Goal: Transaction & Acquisition: Purchase product/service

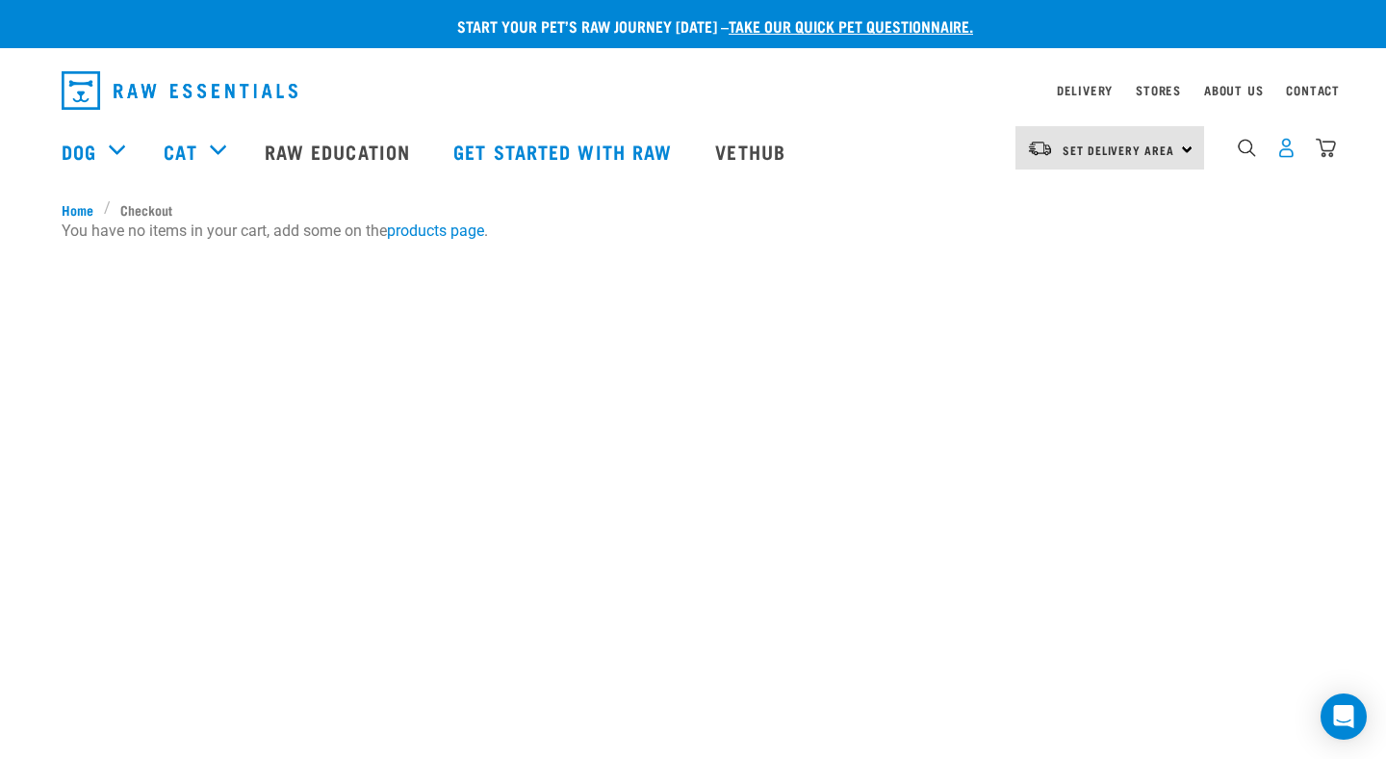
click at [1281, 149] on img "dropdown navigation" at bounding box center [1286, 148] width 20 height 20
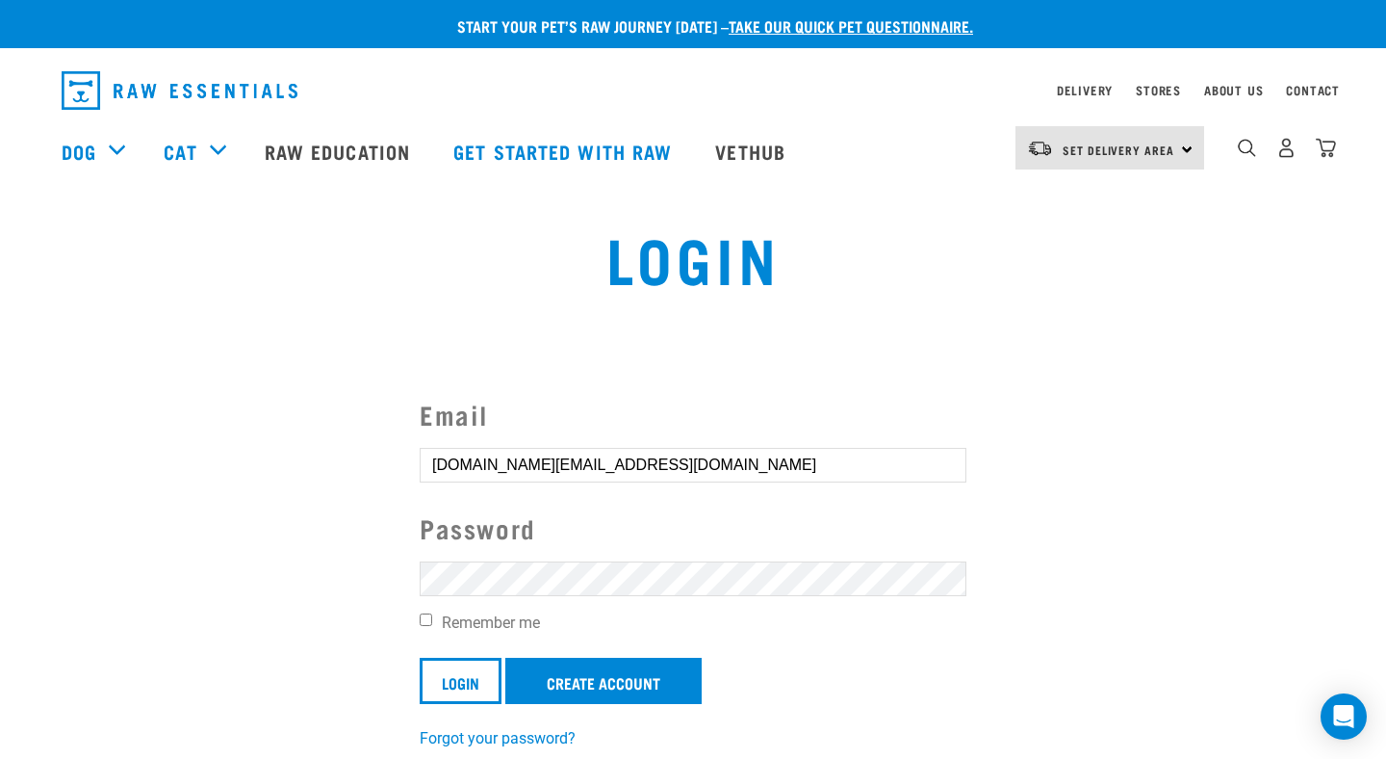
click at [412, 681] on div "Email hayleygray.nz@gmail.com Password Remember me Login Create Account Forgot …" at bounding box center [693, 572] width 578 height 355
click at [432, 681] on input "Login" at bounding box center [461, 680] width 82 height 46
click at [456, 679] on input "Login" at bounding box center [461, 680] width 82 height 46
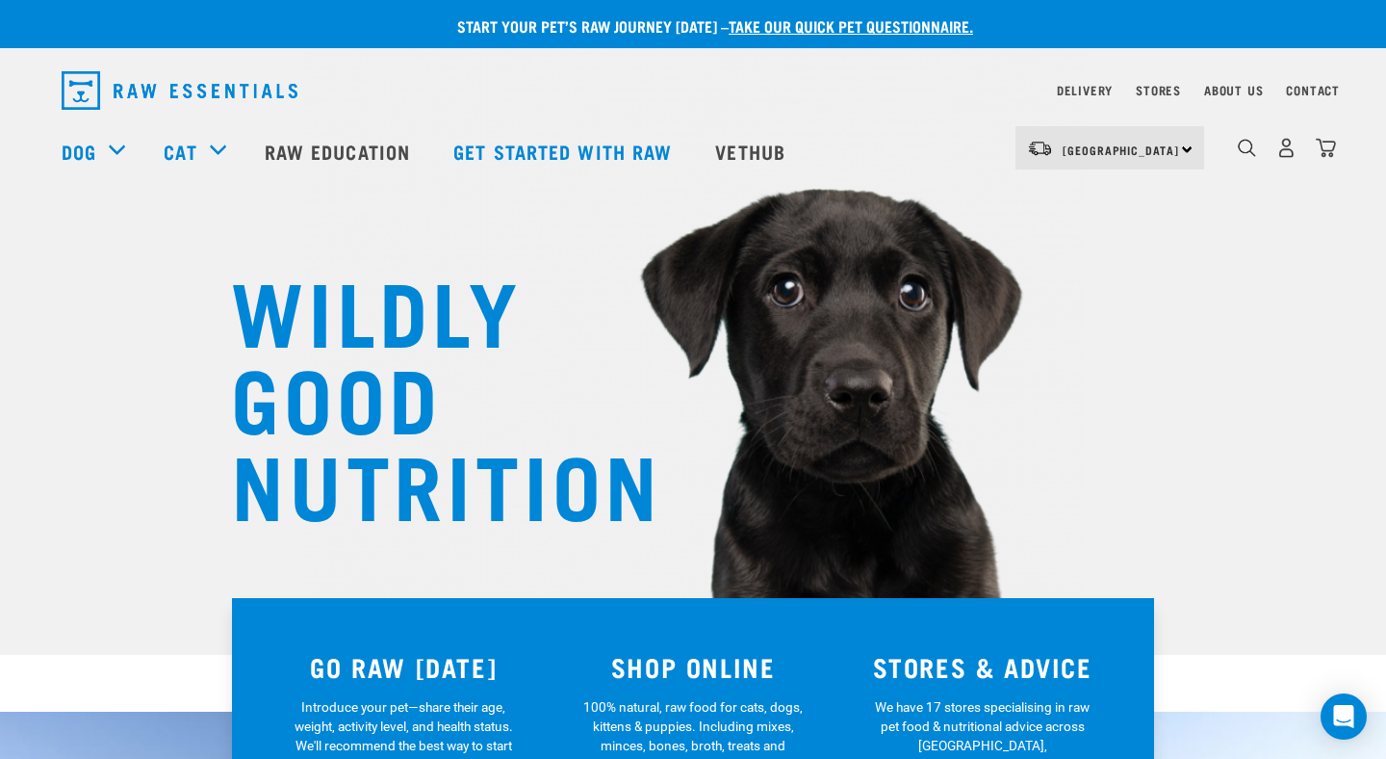
click at [967, 241] on img at bounding box center [693, 273] width 781 height 720
click at [1290, 158] on img "dropdown navigation" at bounding box center [1286, 148] width 20 height 20
click at [1288, 151] on img "dropdown navigation" at bounding box center [1286, 148] width 20 height 20
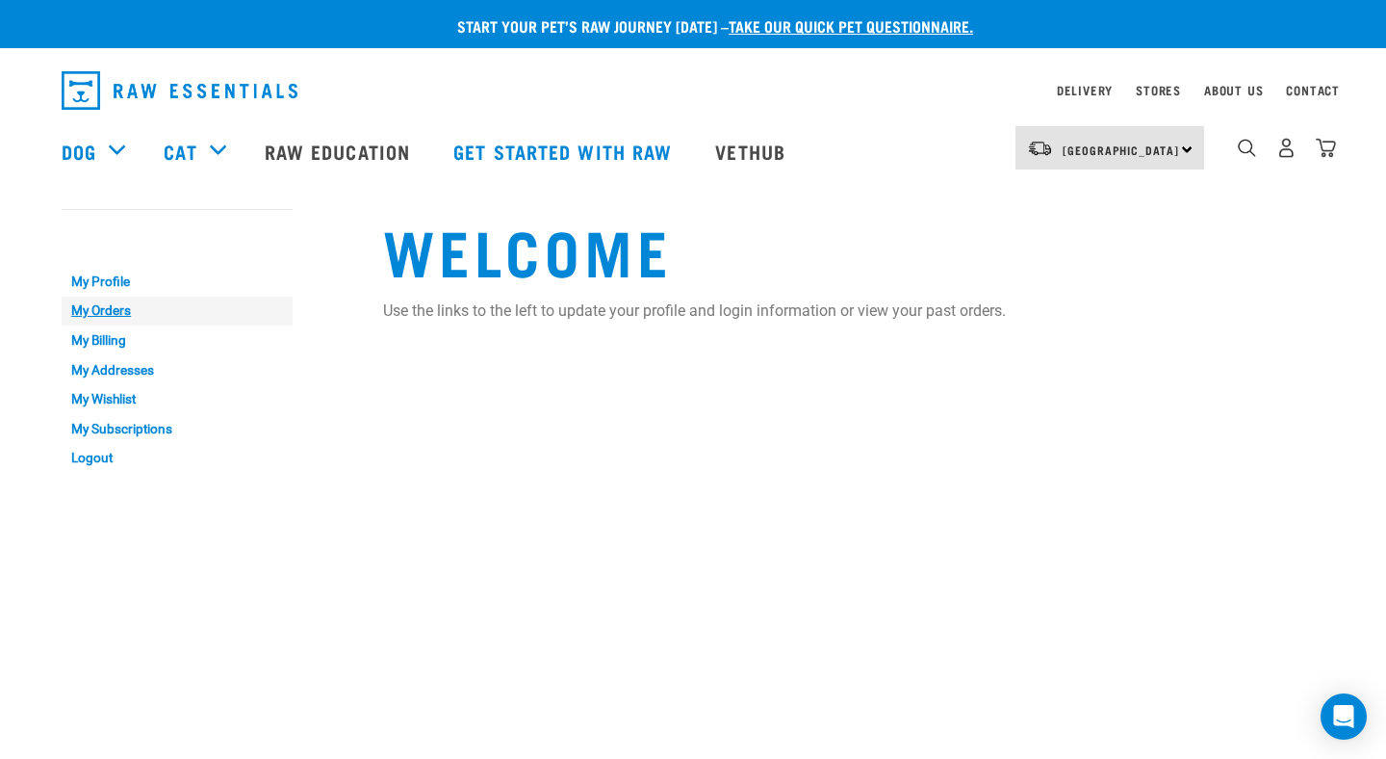
click at [93, 306] on link "My Orders" at bounding box center [177, 311] width 231 height 30
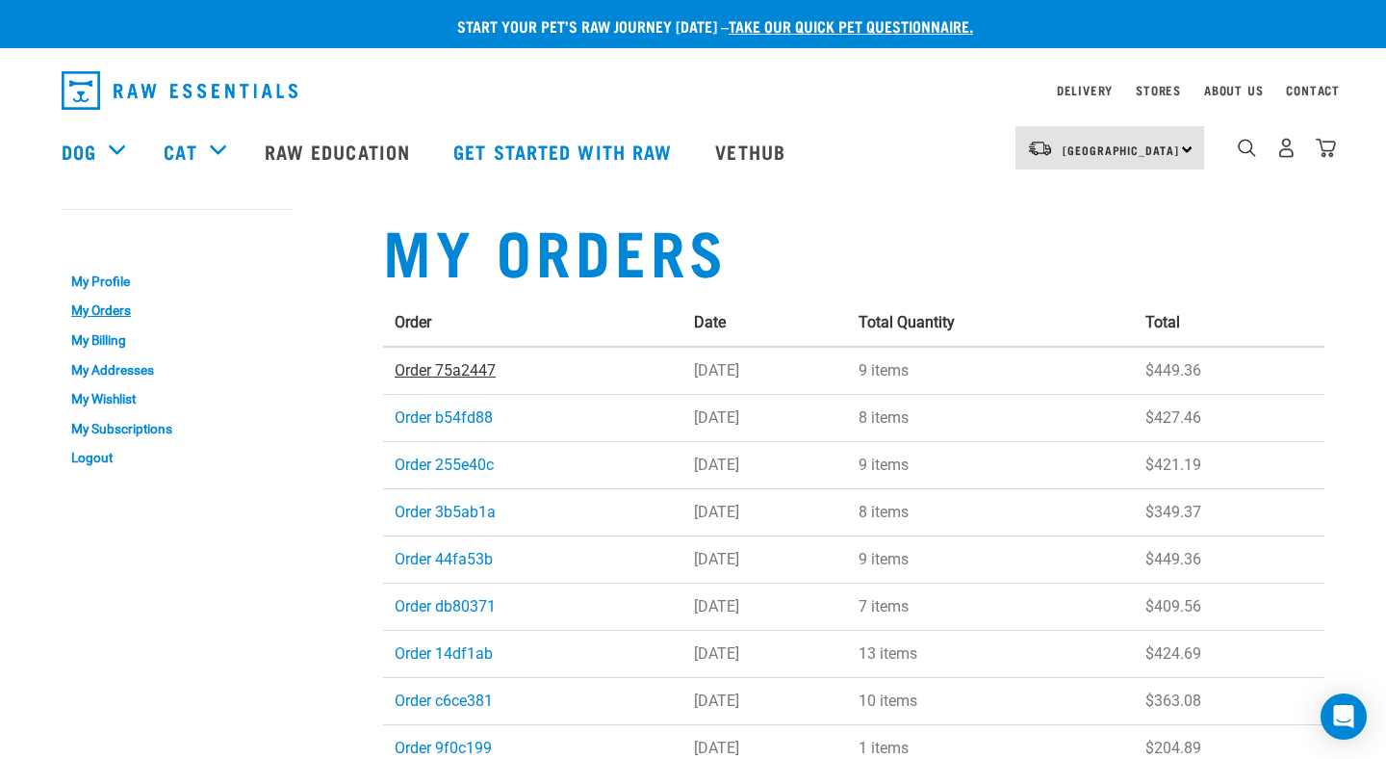
click at [476, 374] on link "Order 75a2447" at bounding box center [445, 370] width 101 height 18
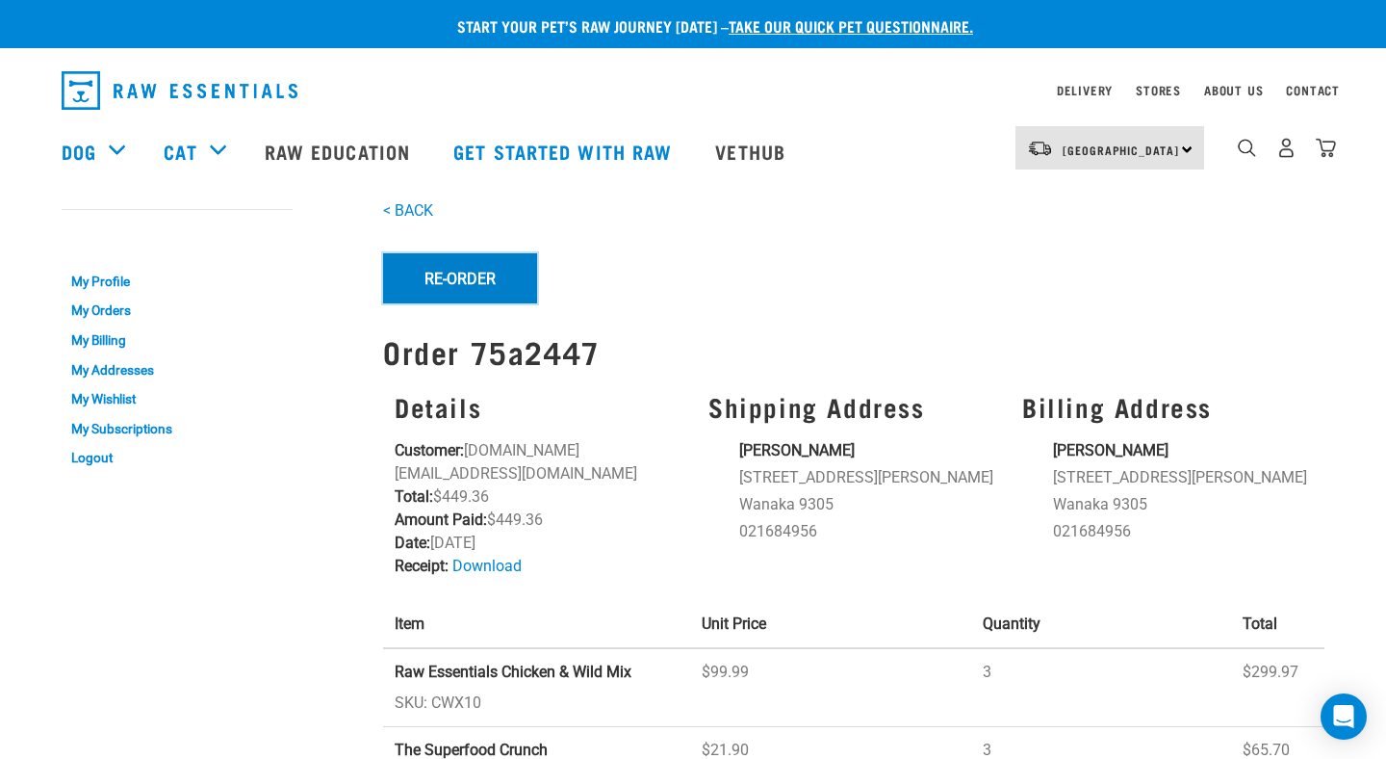
click at [467, 285] on button "Re-Order" at bounding box center [460, 278] width 154 height 50
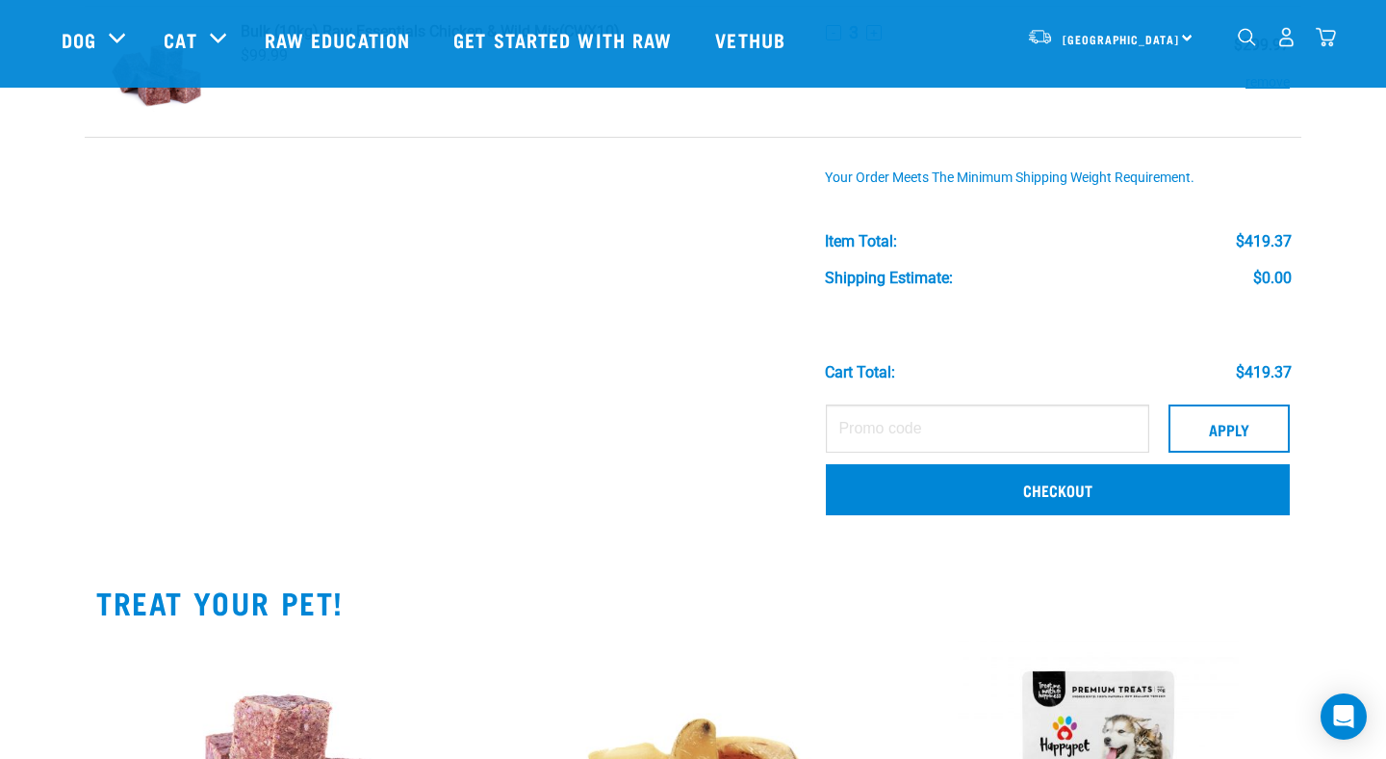
scroll to position [427, 0]
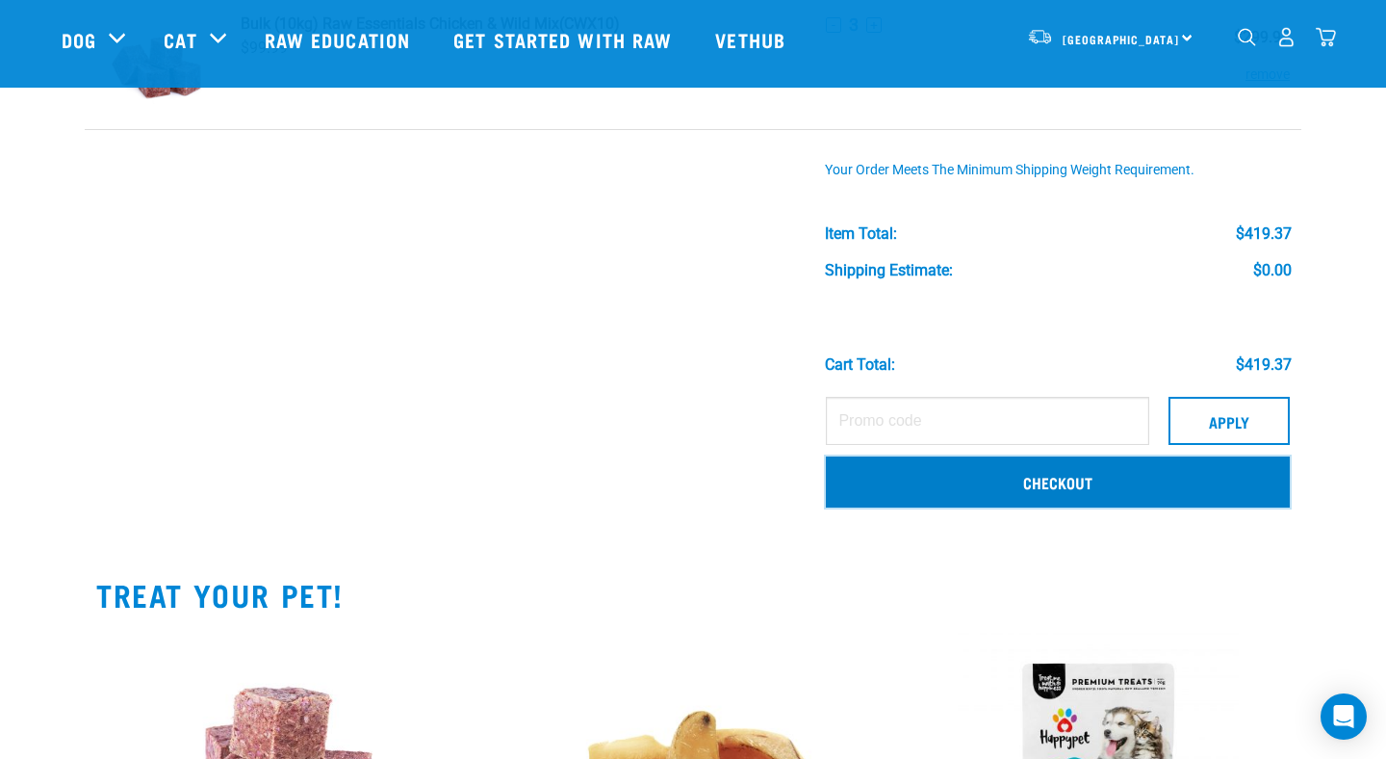
click at [1091, 481] on link "Checkout" at bounding box center [1058, 481] width 464 height 50
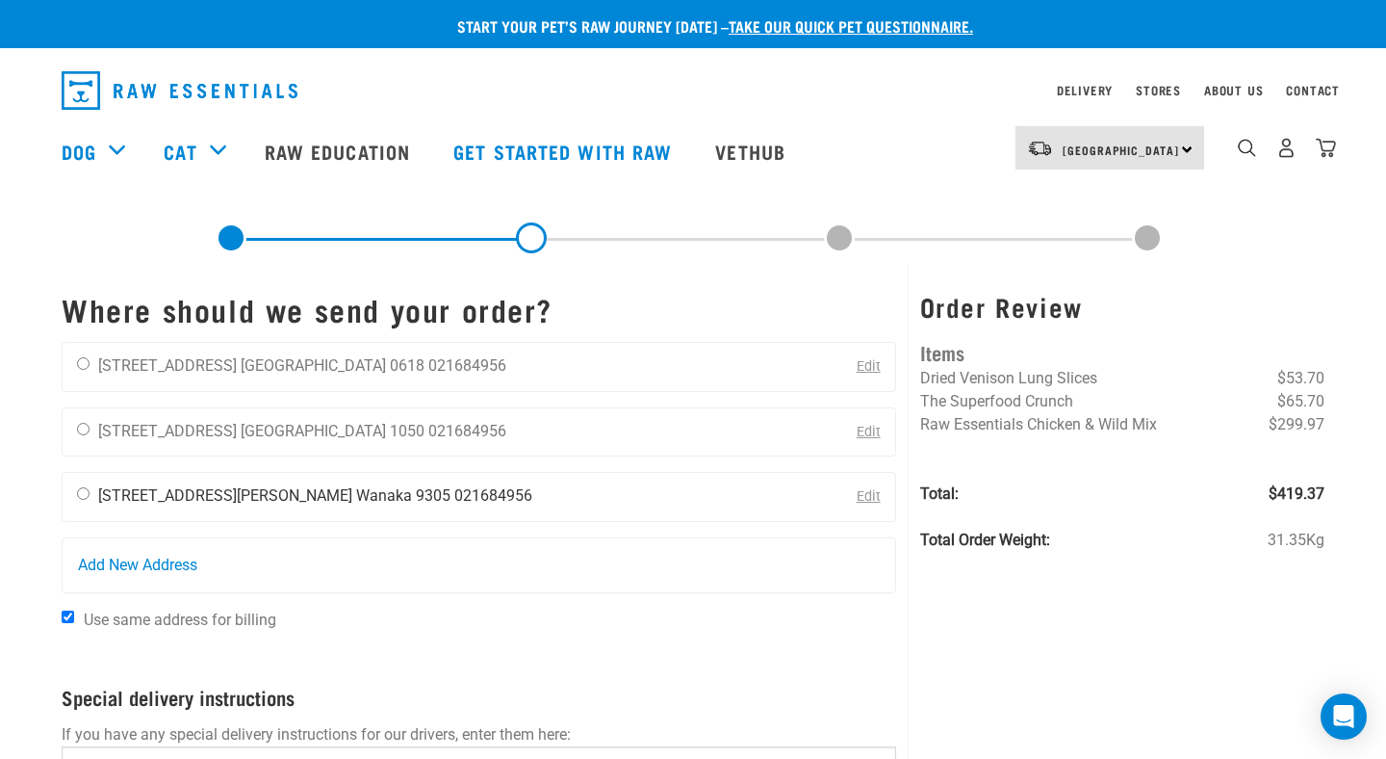
click at [70, 501] on div "Hayley Gray 5 McDonald Street Wanaka 9305 021684956" at bounding box center [305, 497] width 484 height 48
click at [89, 493] on input "radio" at bounding box center [83, 493] width 13 height 13
radio input "true"
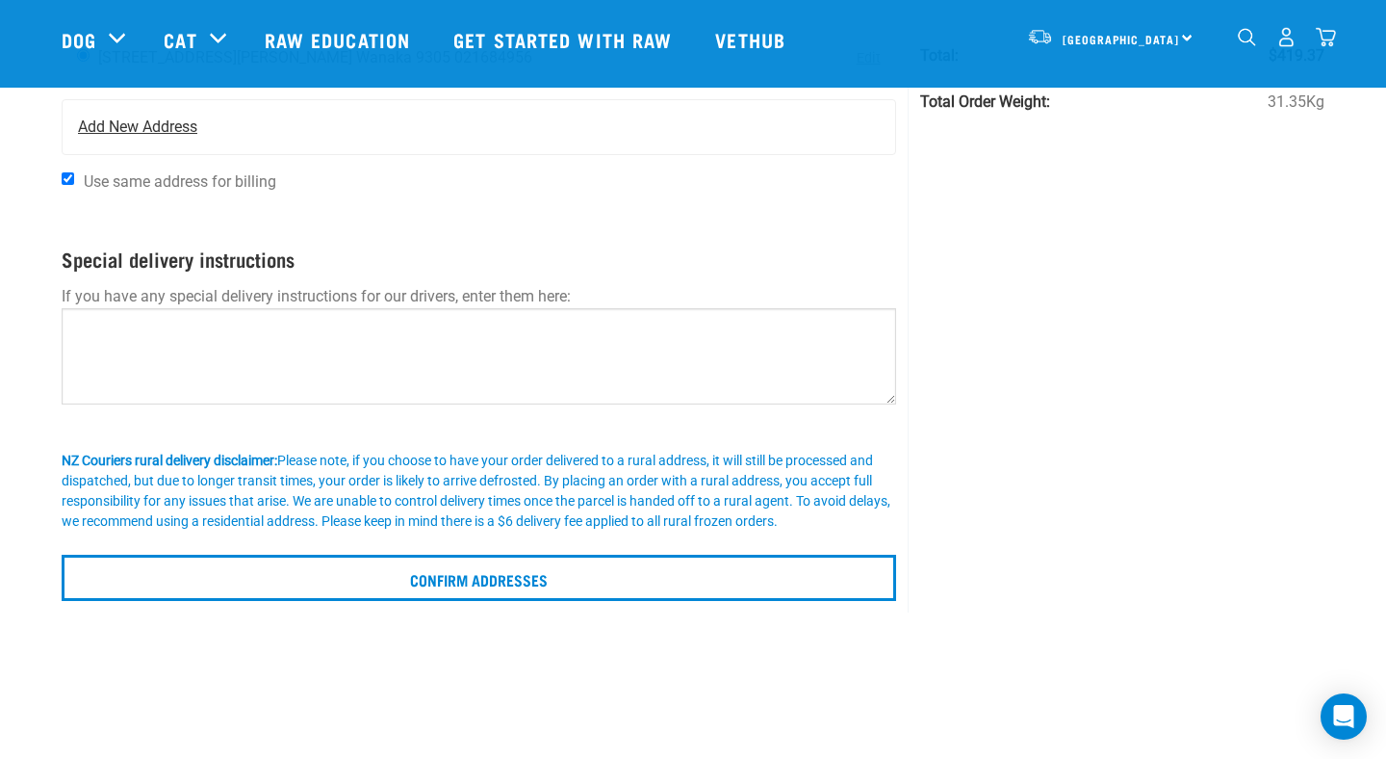
scroll to position [339, 0]
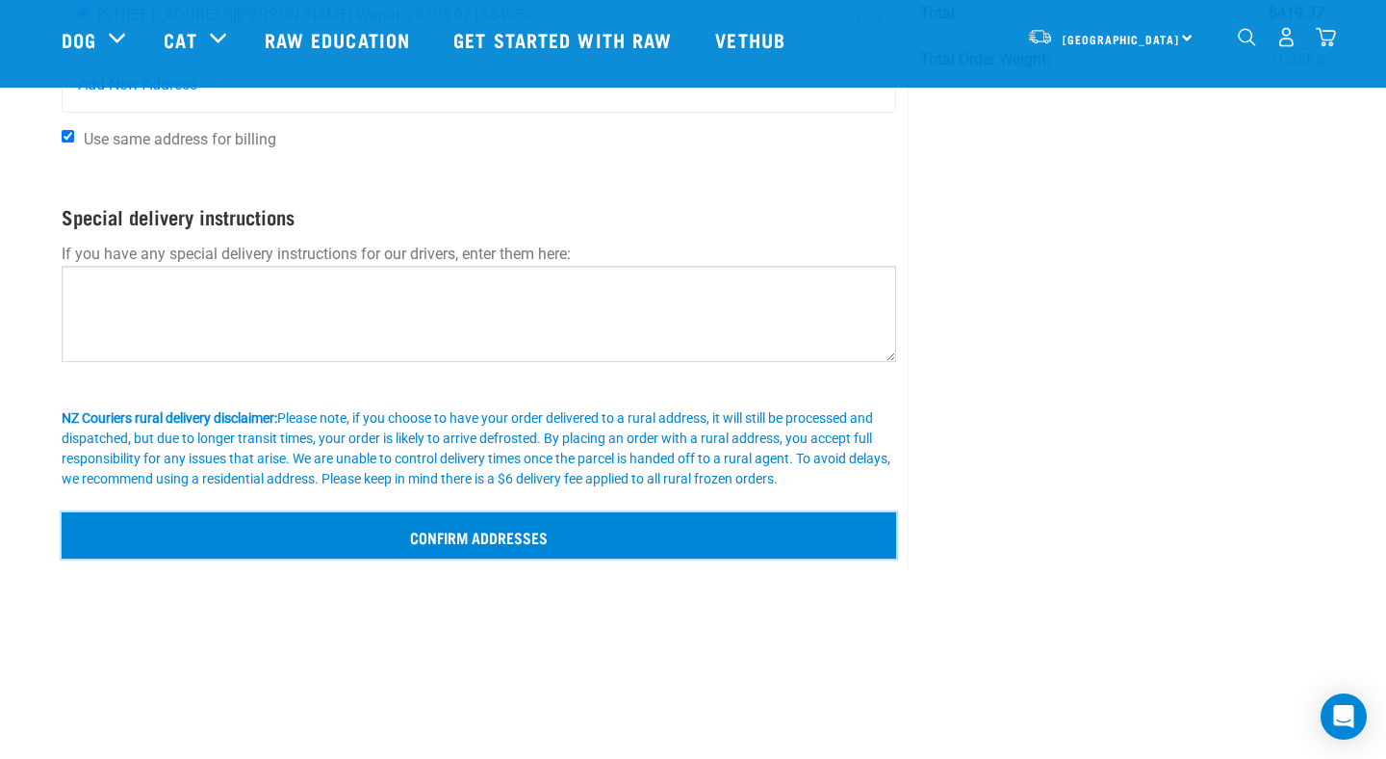
click at [437, 532] on input "Confirm addresses" at bounding box center [479, 535] width 835 height 46
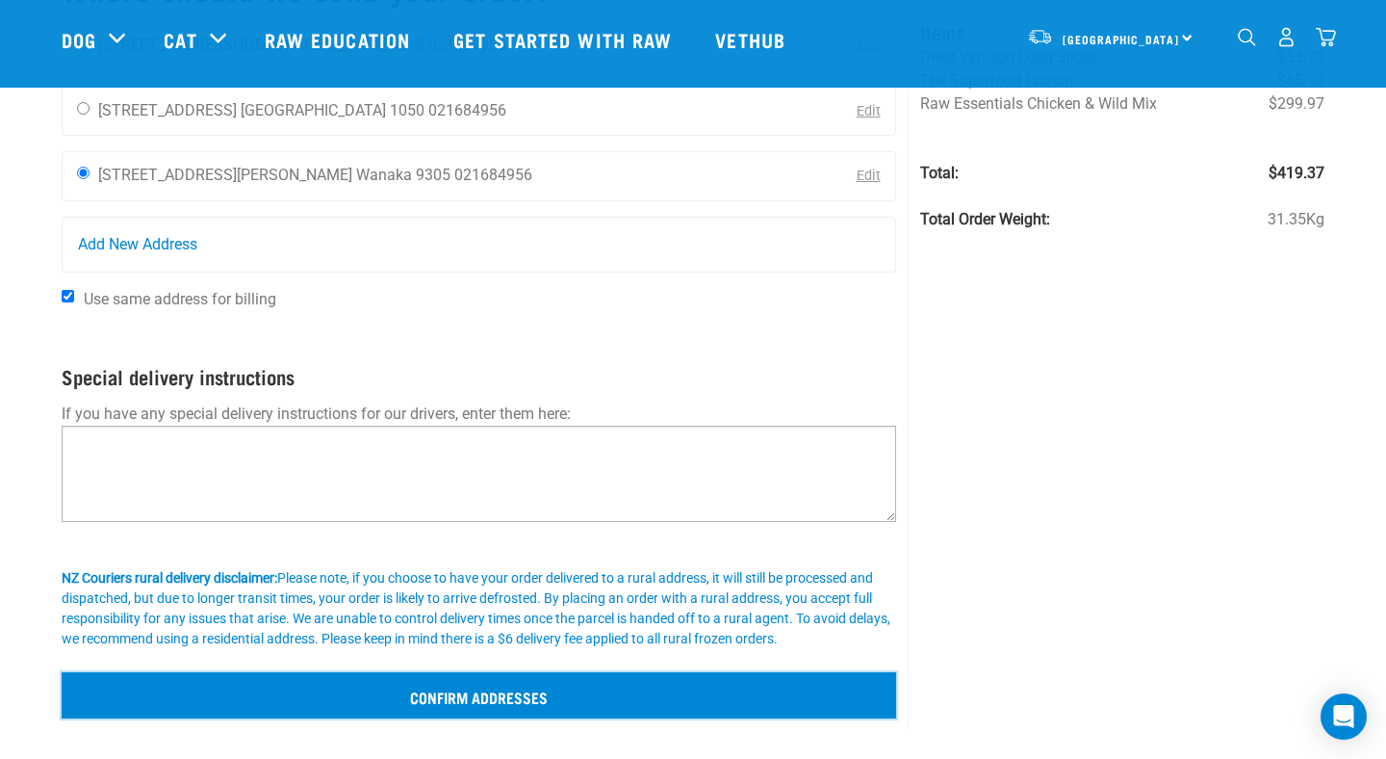
scroll to position [139, 0]
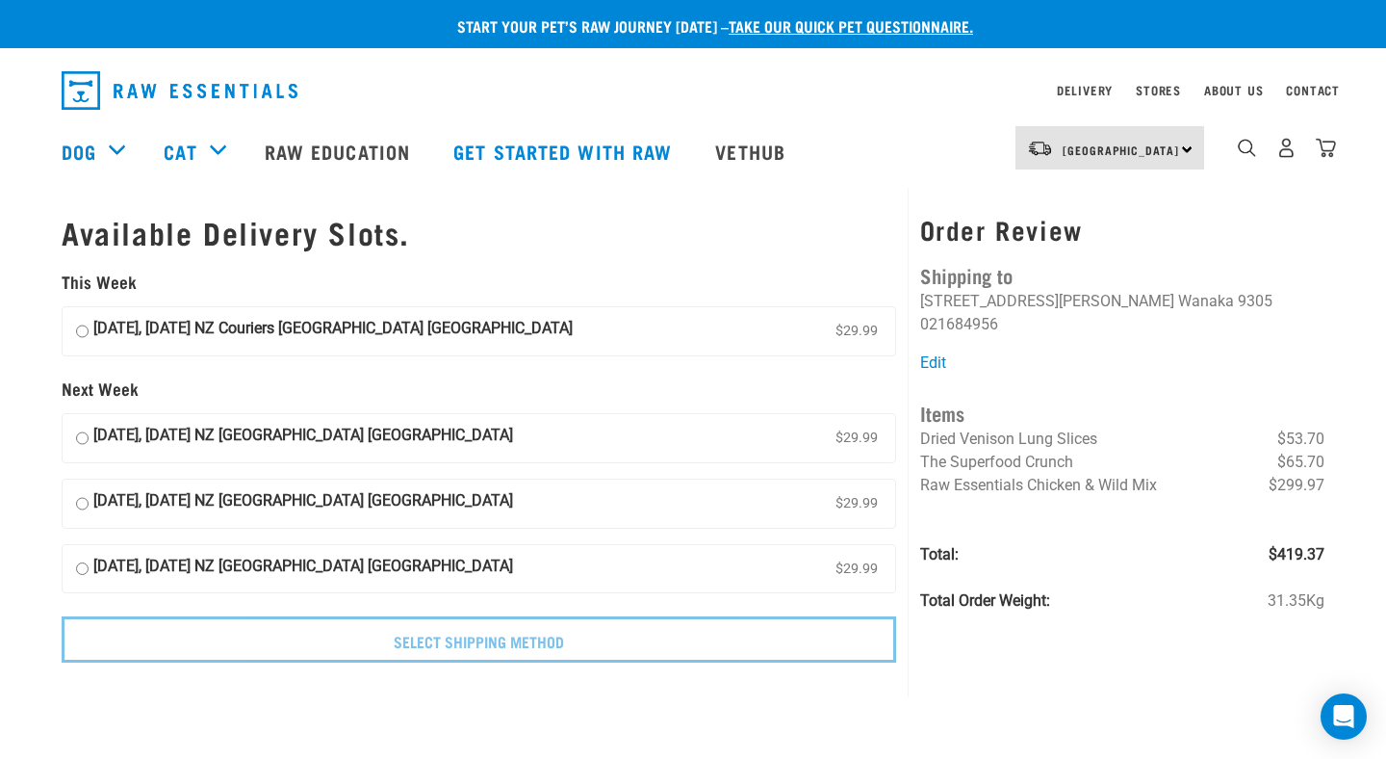
click at [81, 436] on input "[DATE], [DATE] NZ [GEOGRAPHIC_DATA] [GEOGRAPHIC_DATA] $29.99" at bounding box center [82, 438] width 13 height 29
radio input "true"
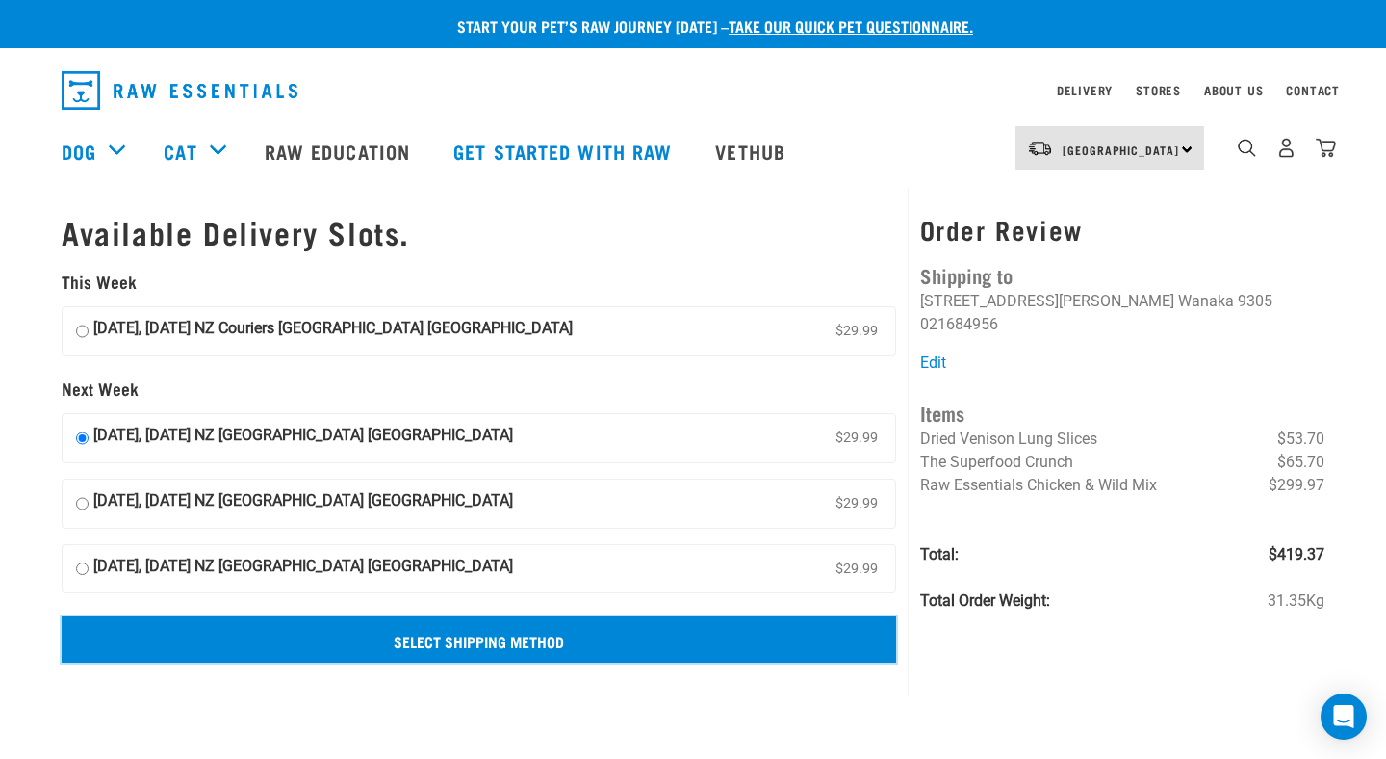
click at [518, 634] on input "Select Shipping Method" at bounding box center [479, 639] width 835 height 46
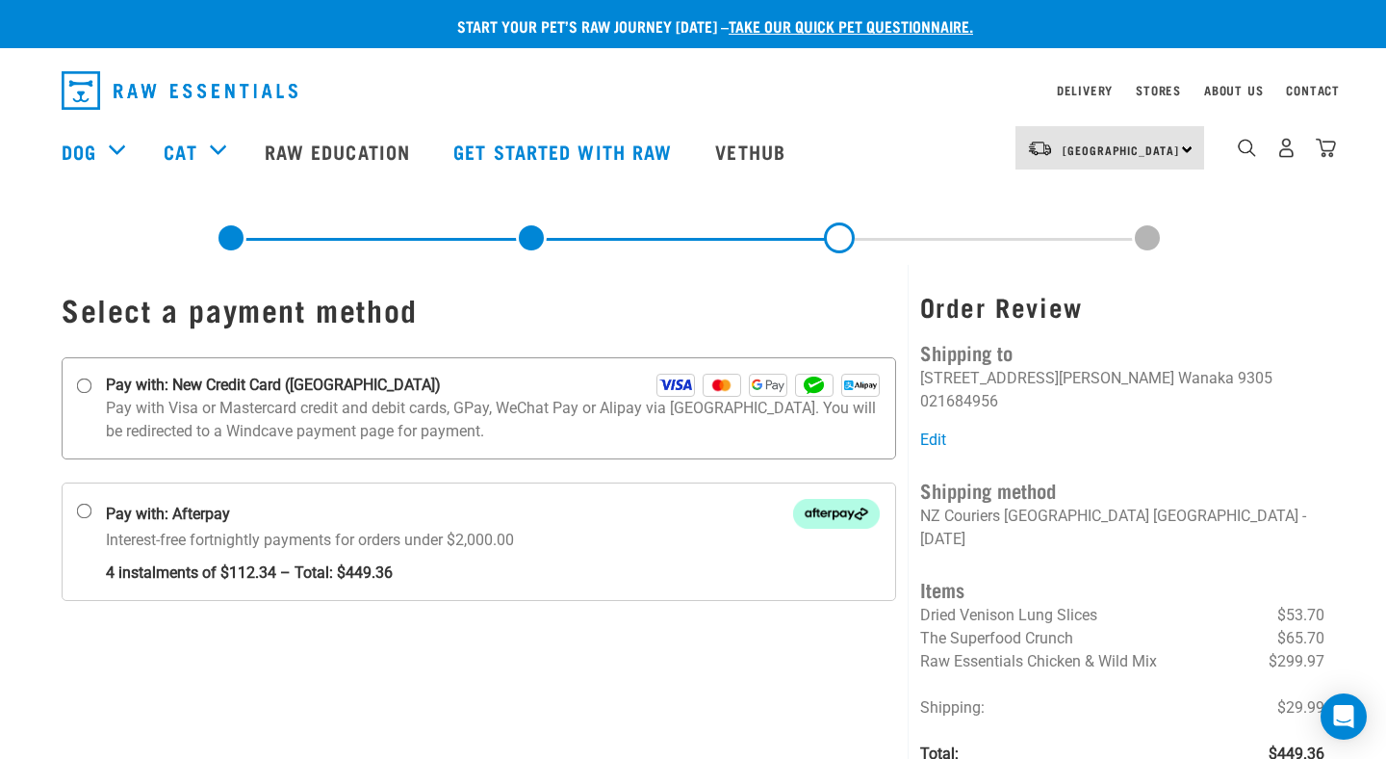
click at [277, 369] on label "Pay with: New Credit Card ([GEOGRAPHIC_DATA])" at bounding box center [479, 408] width 835 height 102
click at [92, 378] on input "Pay with: New Credit Card ([GEOGRAPHIC_DATA])" at bounding box center [84, 385] width 15 height 15
radio input "true"
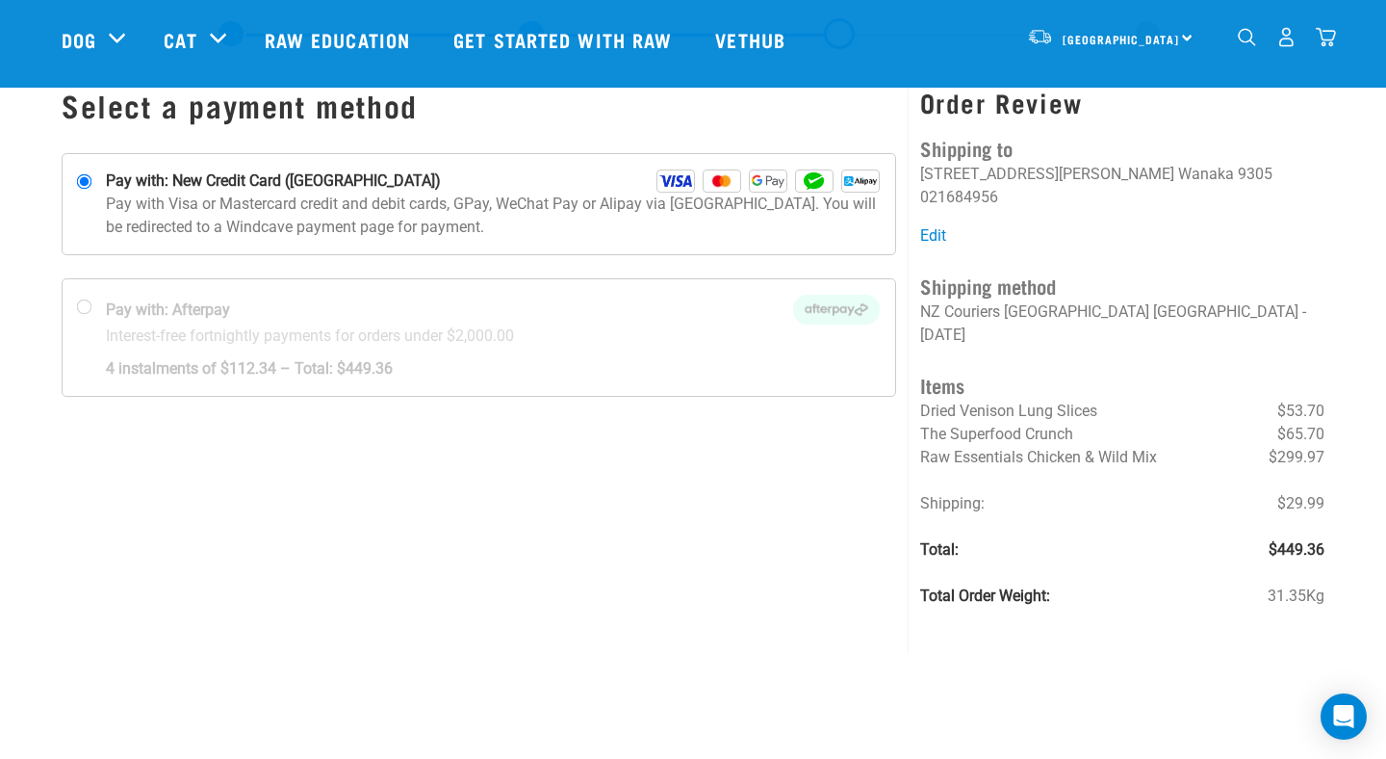
scroll to position [76, 0]
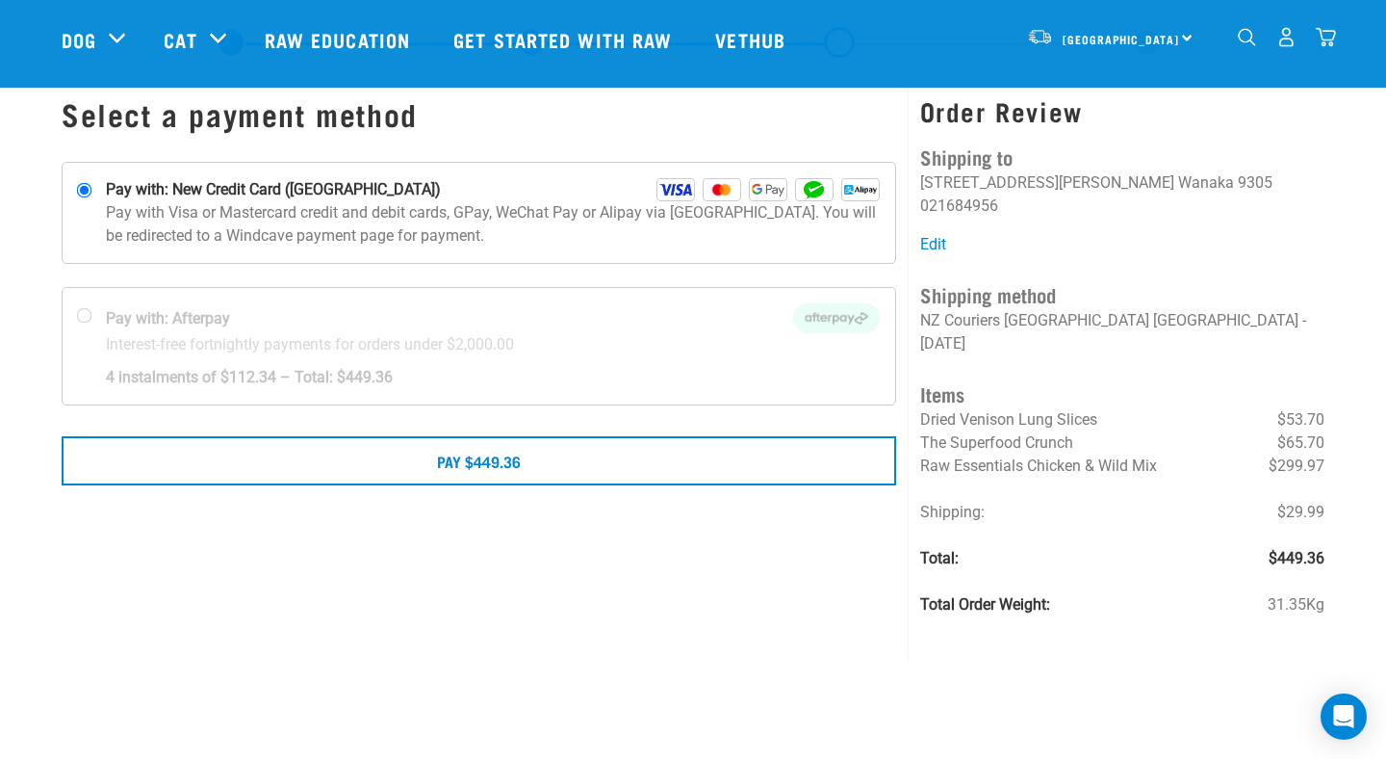
scroll to position [90, 0]
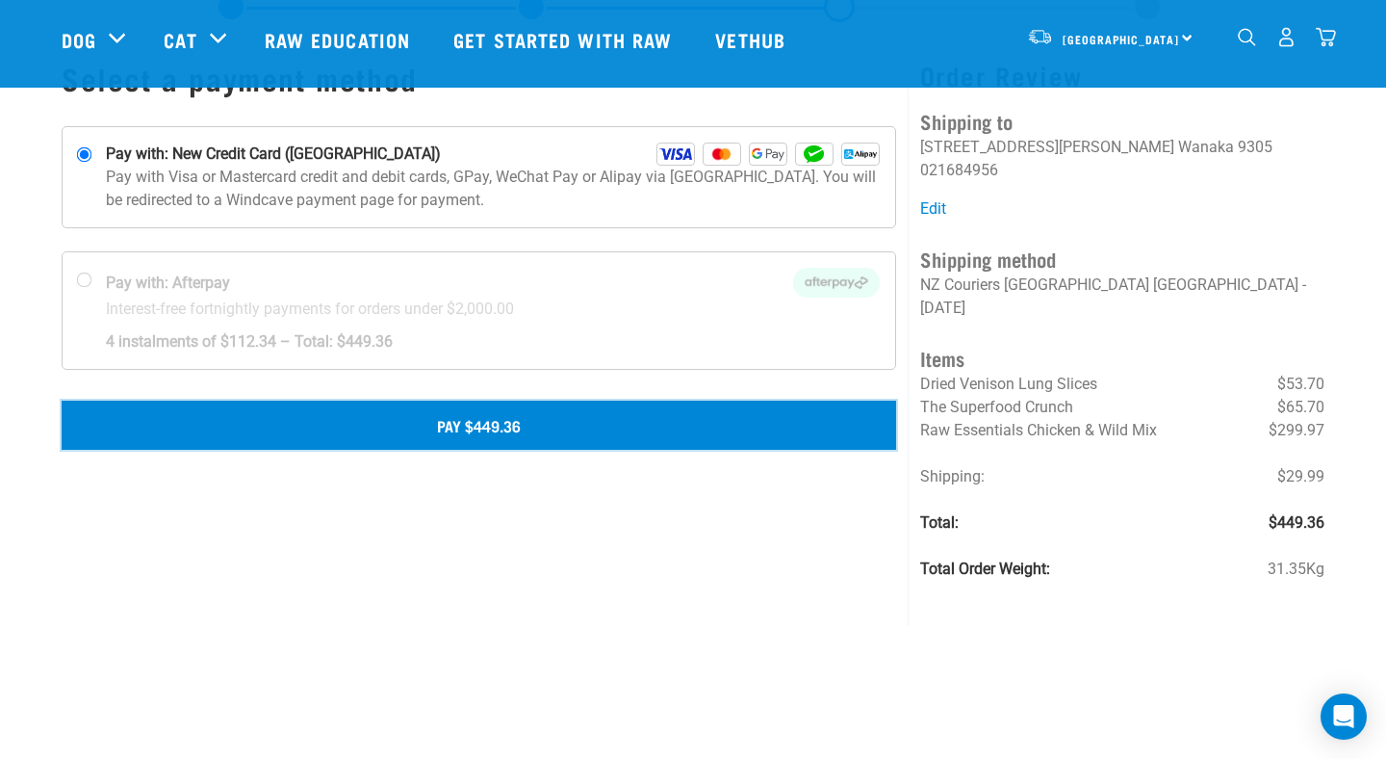
click at [477, 433] on button "Pay $449.36" at bounding box center [479, 424] width 835 height 48
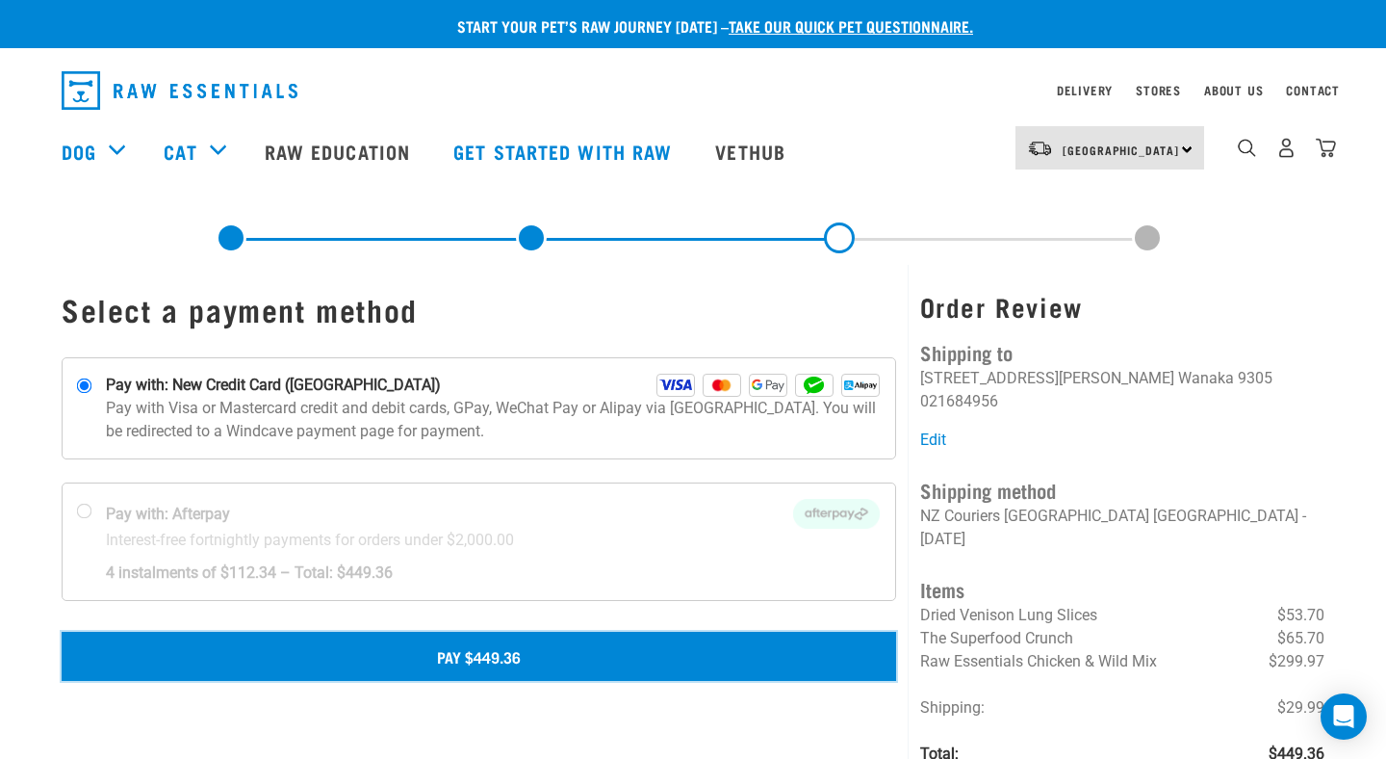
click at [517, 655] on button "Pay $449.36" at bounding box center [479, 655] width 835 height 48
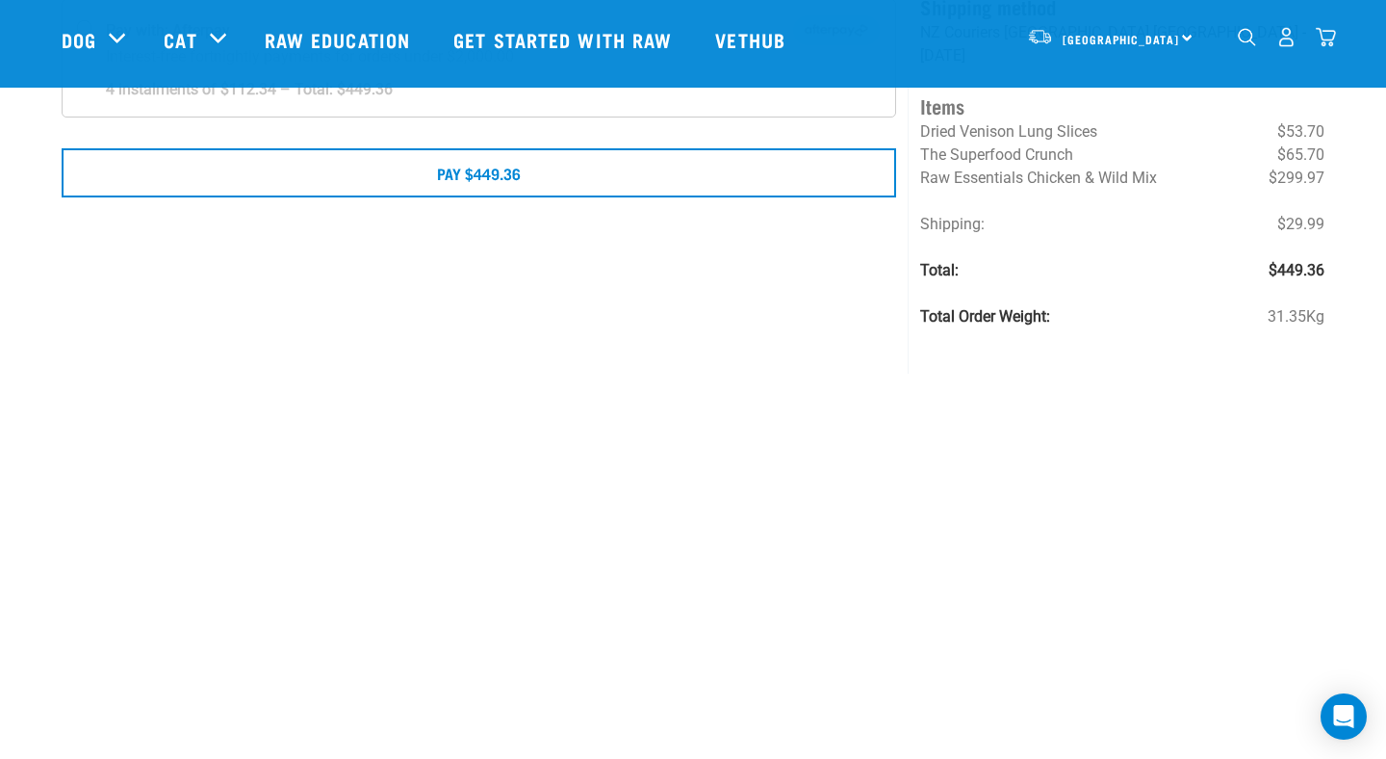
scroll to position [346, 0]
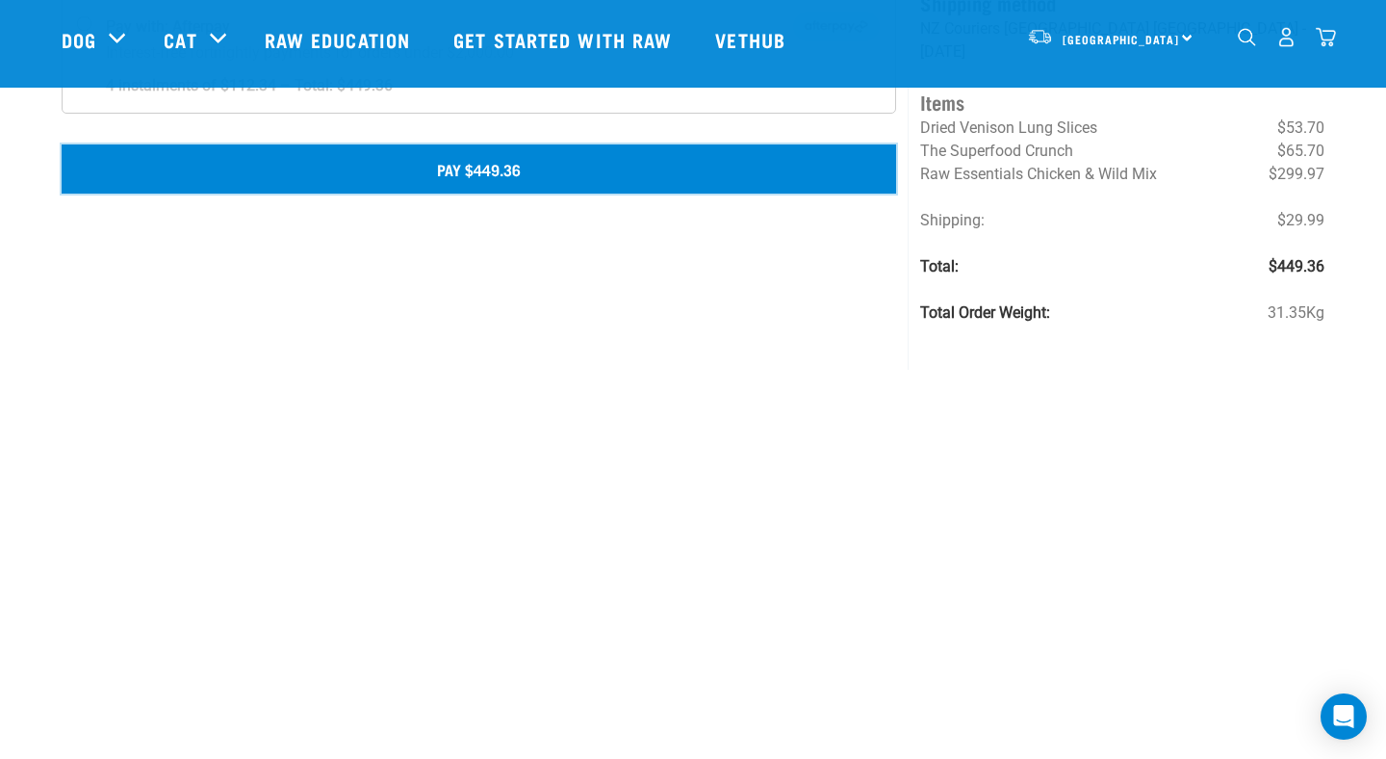
click at [555, 167] on button "Pay $449.36" at bounding box center [479, 168] width 835 height 48
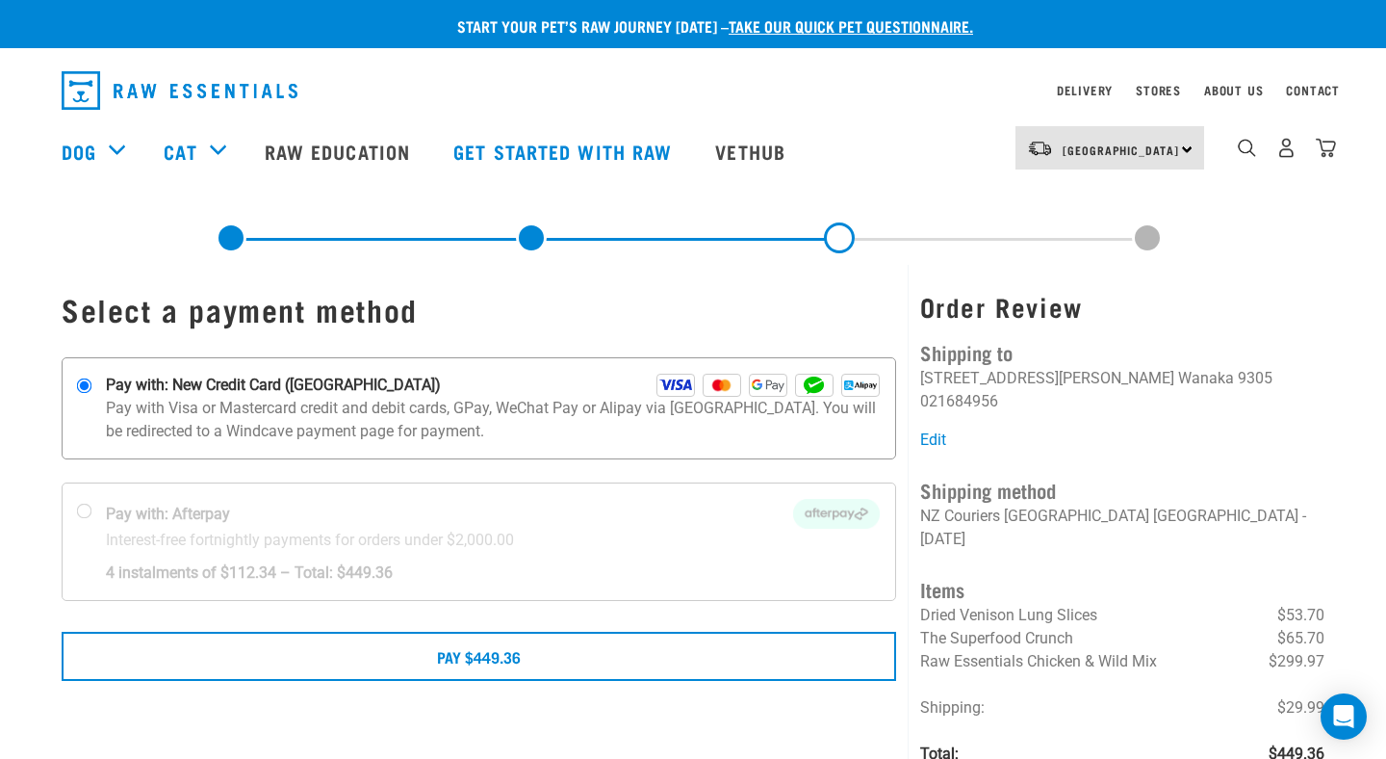
click at [422, 418] on p "Pay with Visa or Mastercard credit and debit cards, GPay, WeChat Pay or Alipay …" at bounding box center [493, 420] width 774 height 46
click at [92, 394] on input "Pay with: New Credit Card ([GEOGRAPHIC_DATA])" at bounding box center [84, 385] width 15 height 15
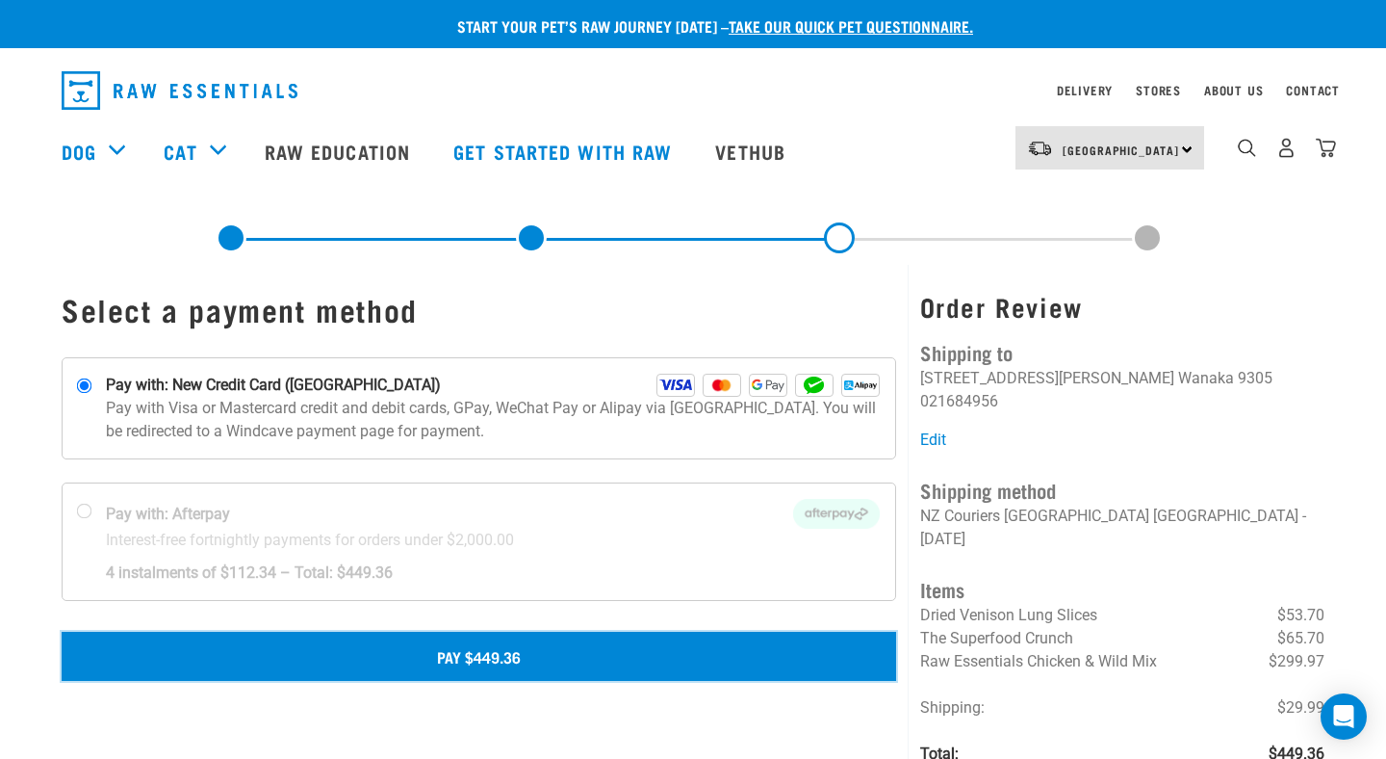
click at [435, 658] on button "Pay $449.36" at bounding box center [479, 655] width 835 height 48
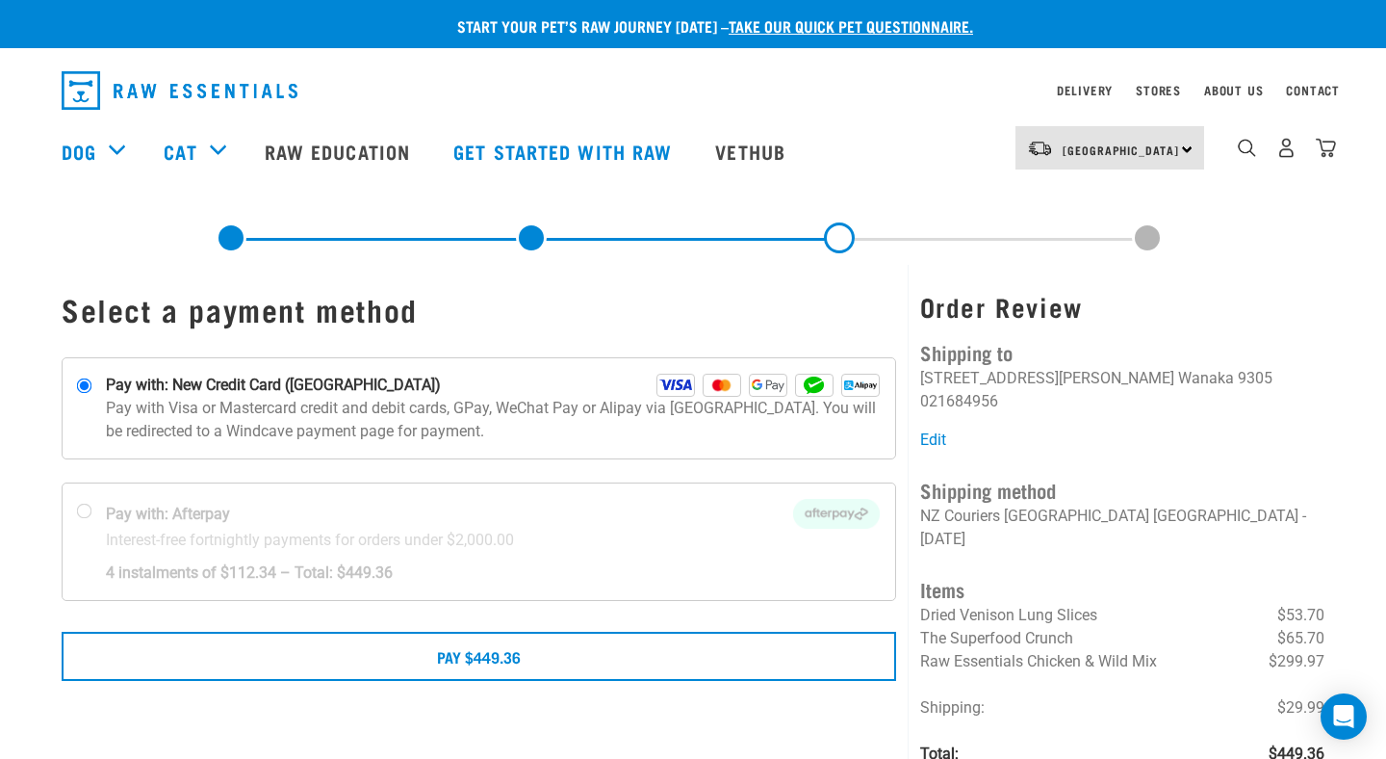
click at [916, 110] on div "dropdown navigation" at bounding box center [522, 91] width 920 height 54
